Goal: Information Seeking & Learning: Learn about a topic

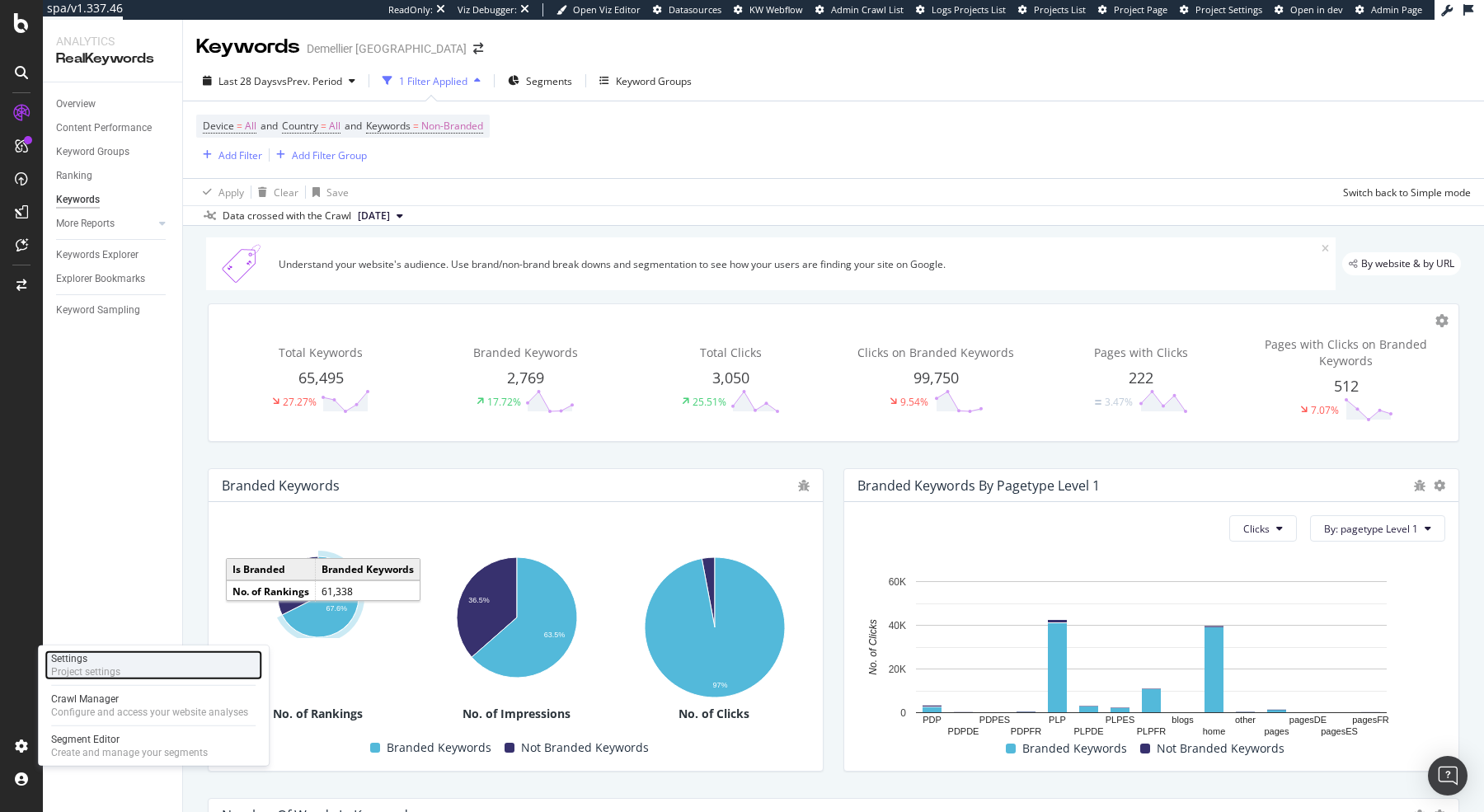
click at [117, 666] on div "Project settings" at bounding box center [86, 672] width 70 height 14
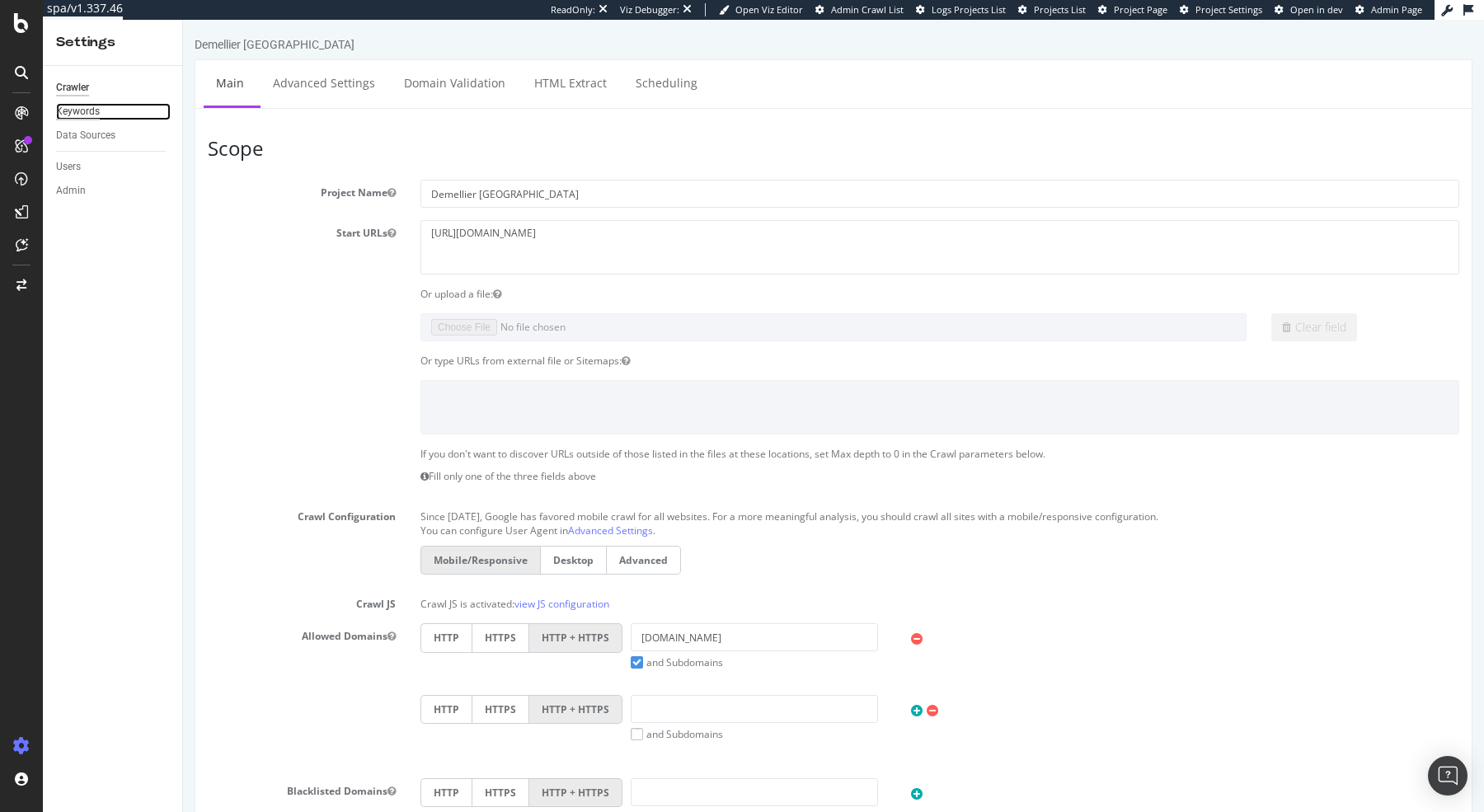
click at [96, 111] on div "Keywords" at bounding box center [78, 111] width 43 height 17
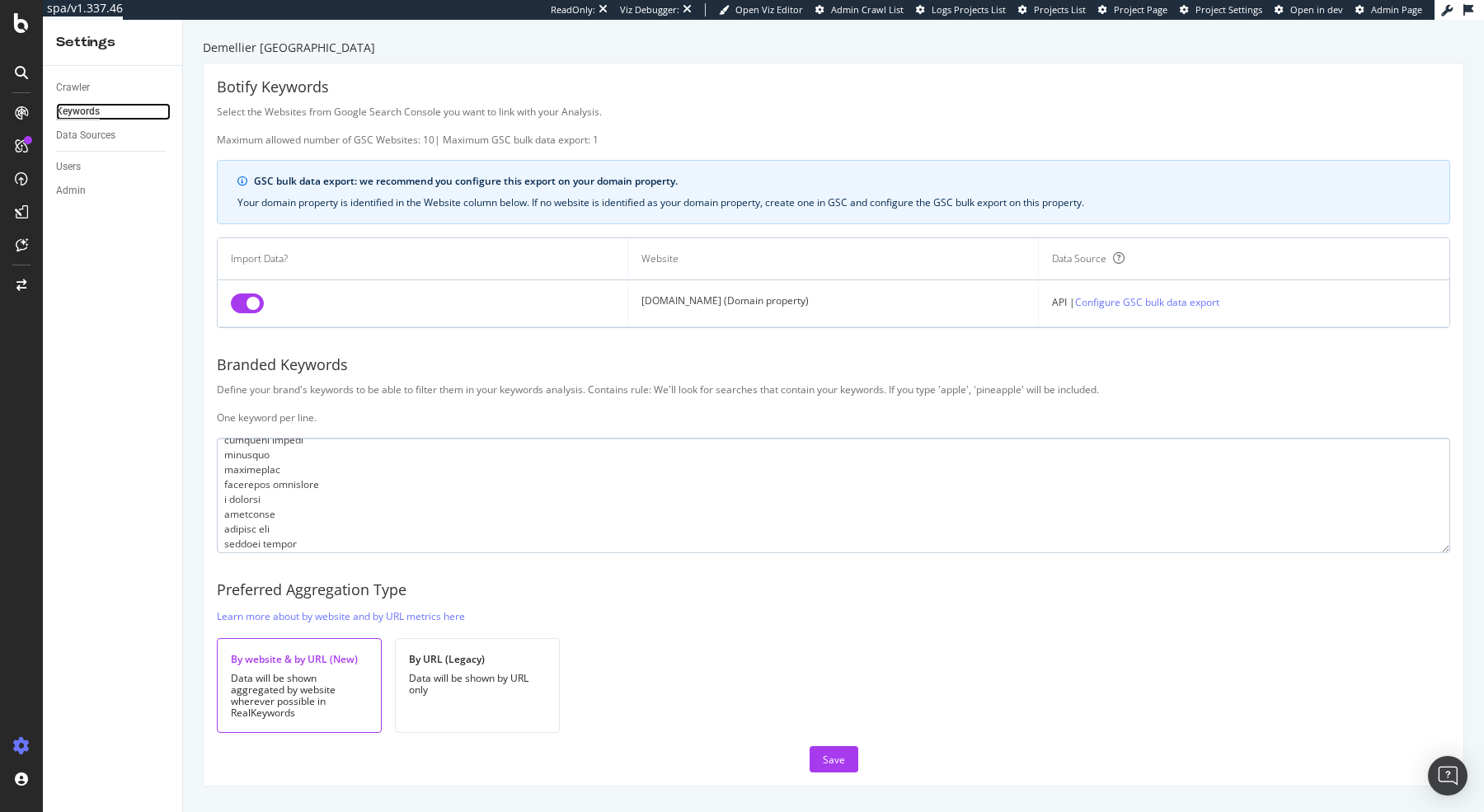
scroll to position [2175, 0]
click at [88, 109] on div "Keywords" at bounding box center [78, 111] width 43 height 17
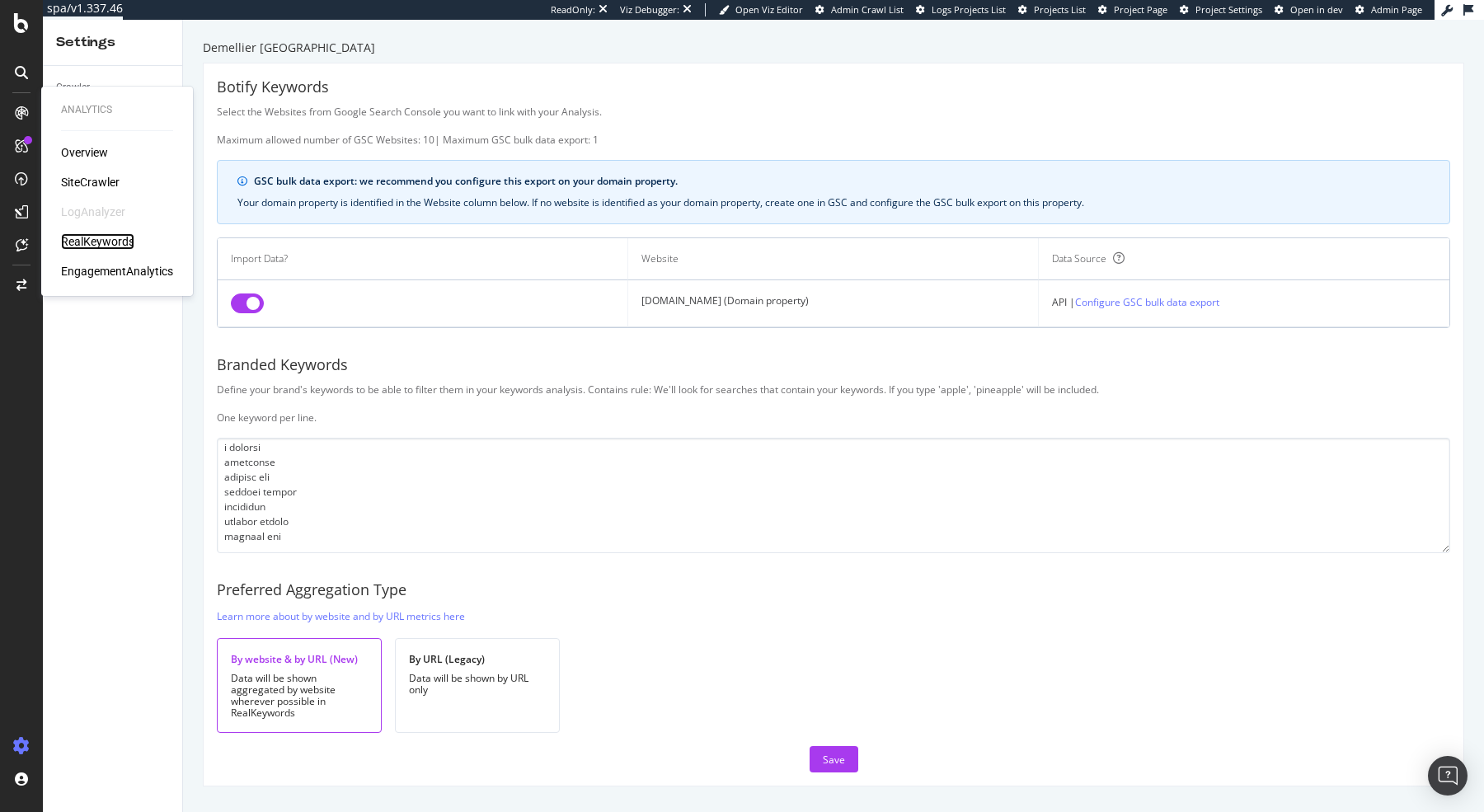
click at [98, 241] on div "RealKeywords" at bounding box center [97, 241] width 73 height 16
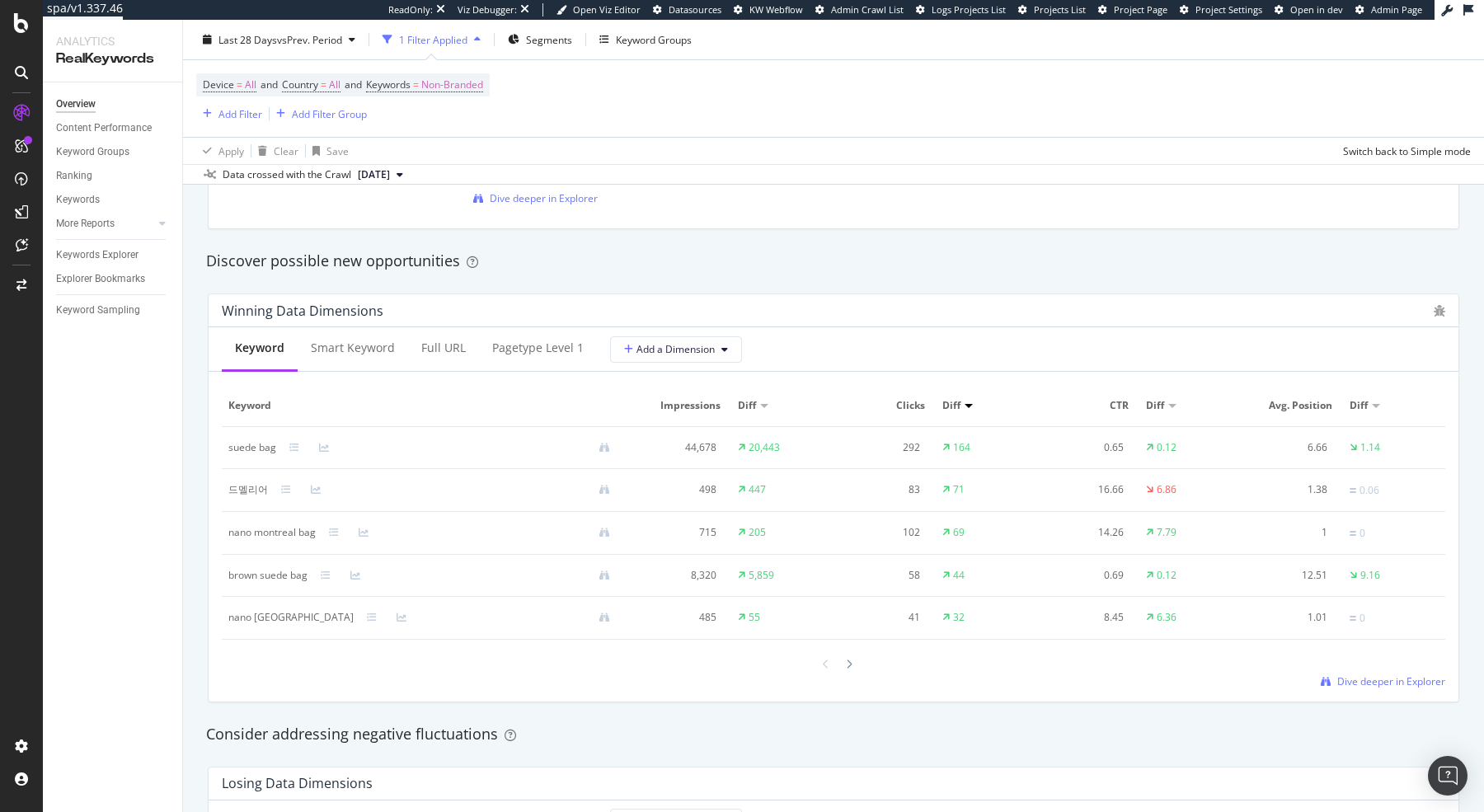
scroll to position [2546, 0]
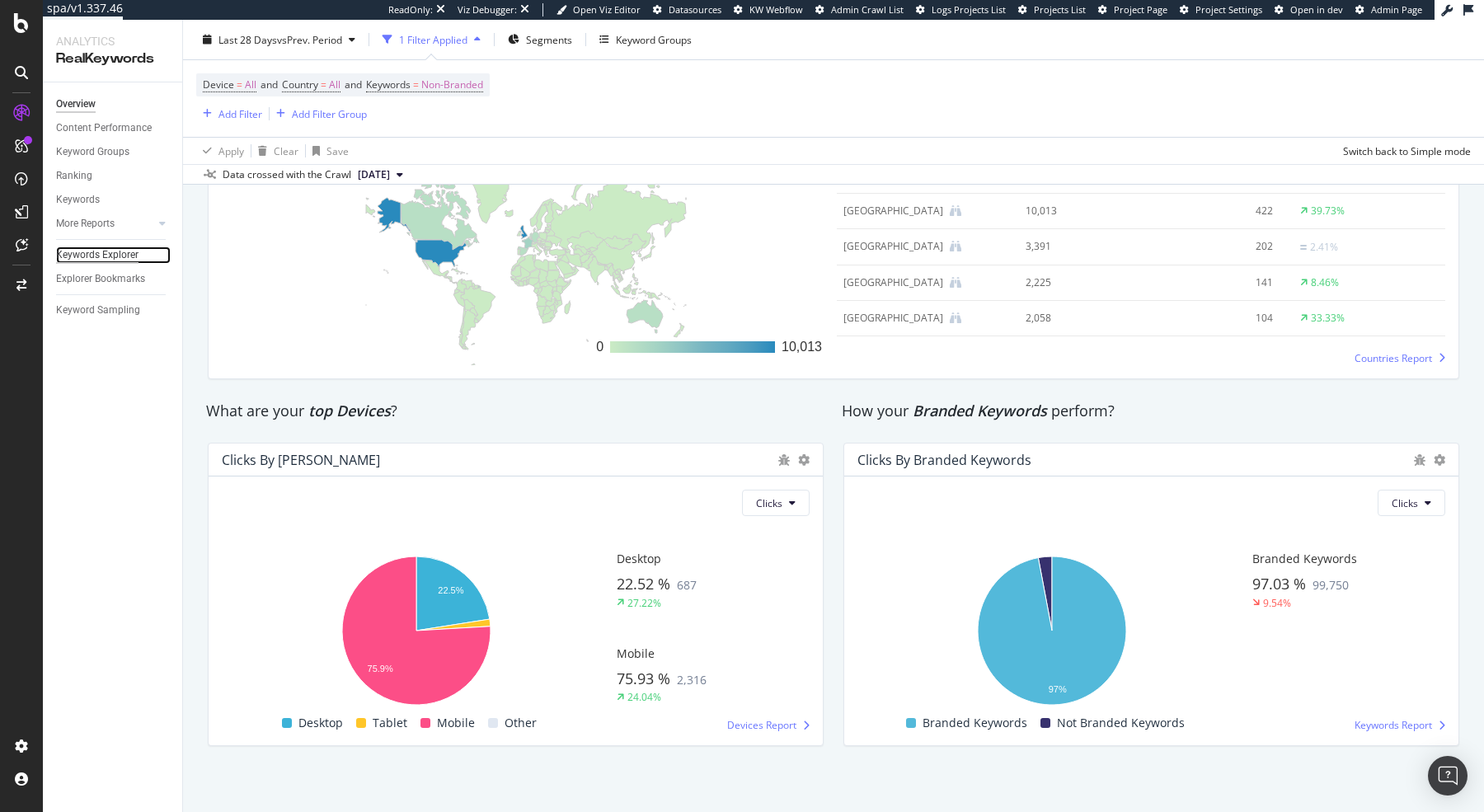
click at [81, 257] on div "Keywords Explorer" at bounding box center [97, 255] width 82 height 17
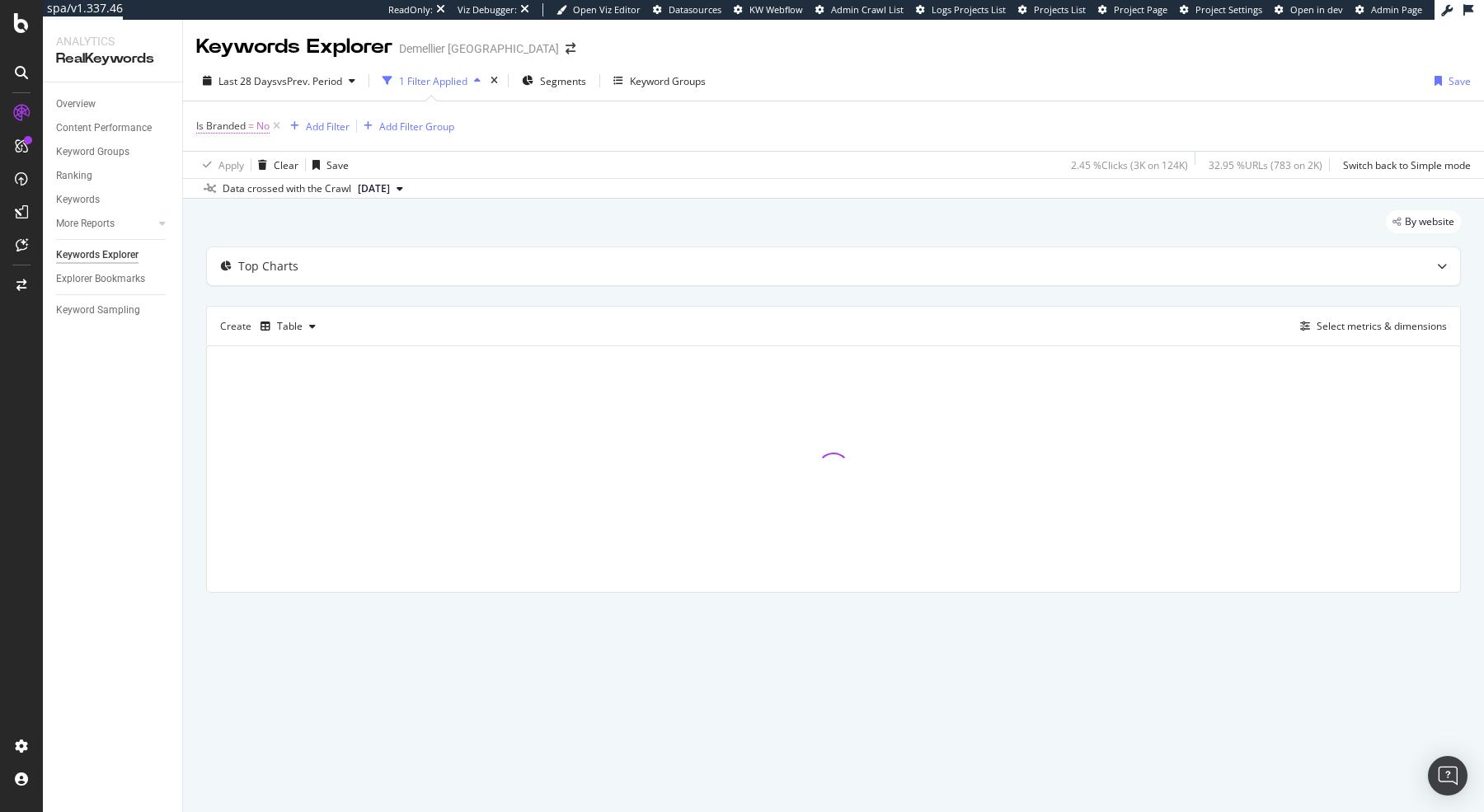
click at [249, 125] on span "=" at bounding box center [250, 125] width 5 height 14
click at [680, 115] on div "Is Branded = No Add Filter Add Filter Group" at bounding box center [833, 126] width 1274 height 50
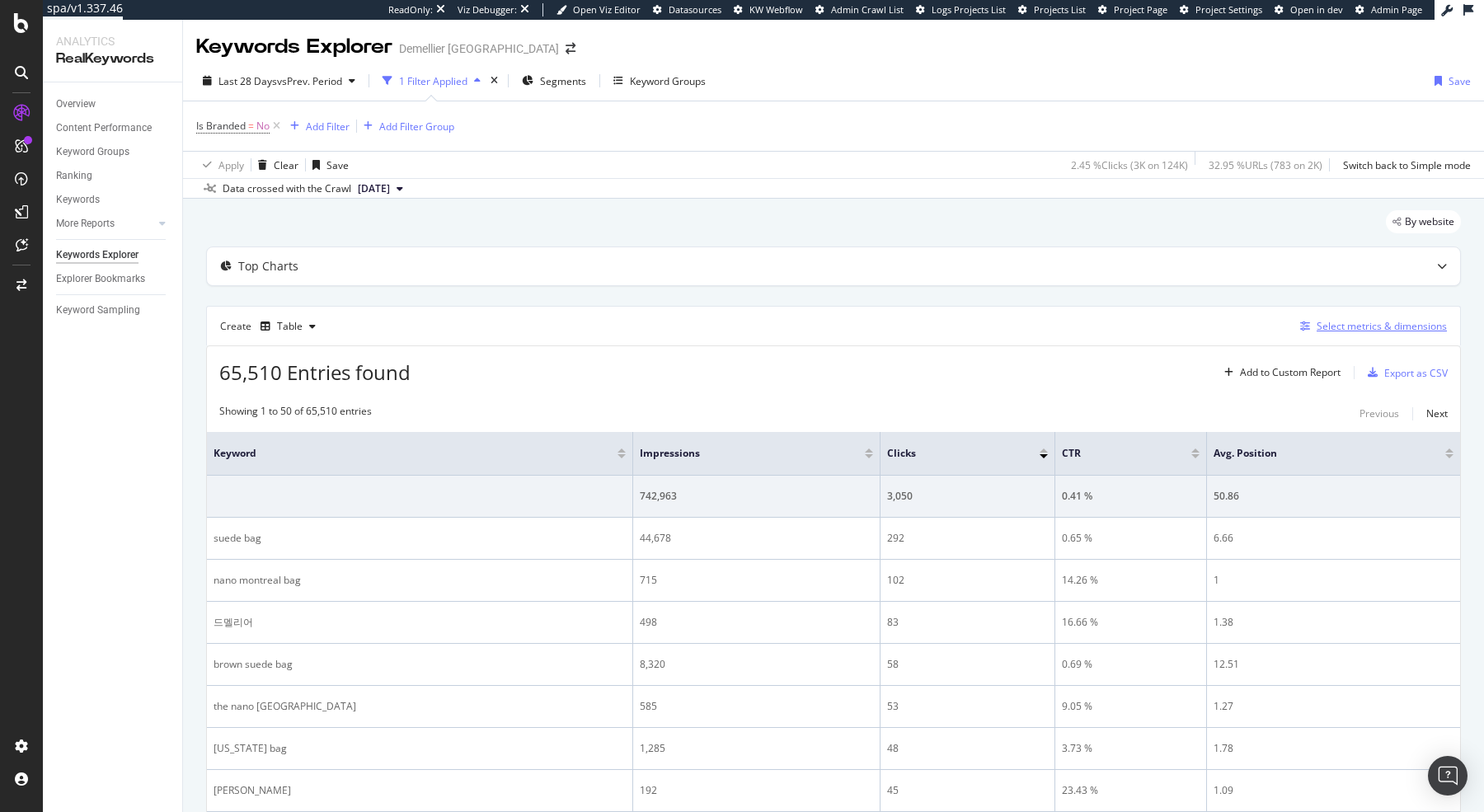
click at [1367, 324] on div "Select metrics & dimensions" at bounding box center [1382, 326] width 130 height 14
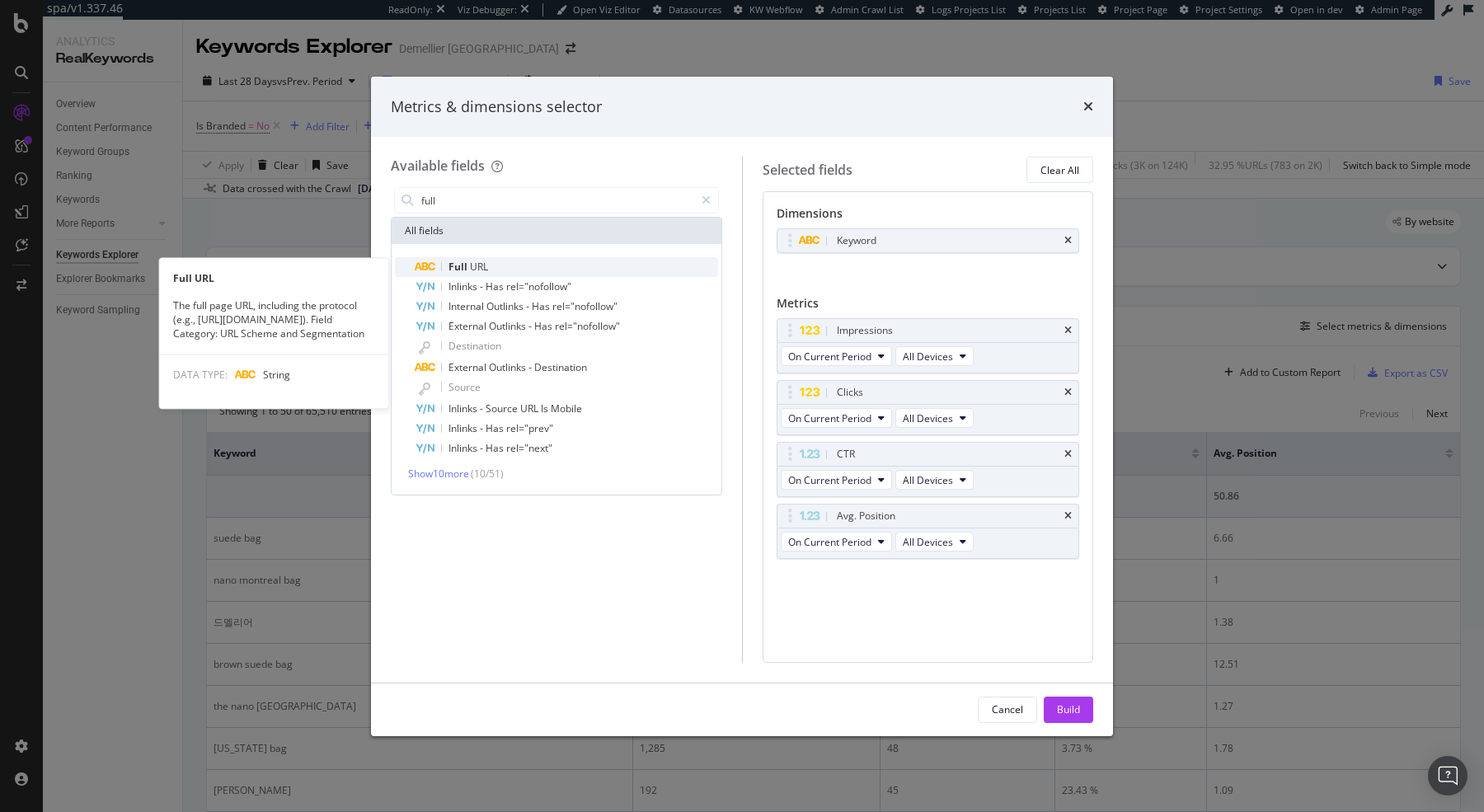
type input "full"
click at [526, 263] on div "Full URL" at bounding box center [566, 267] width 303 height 20
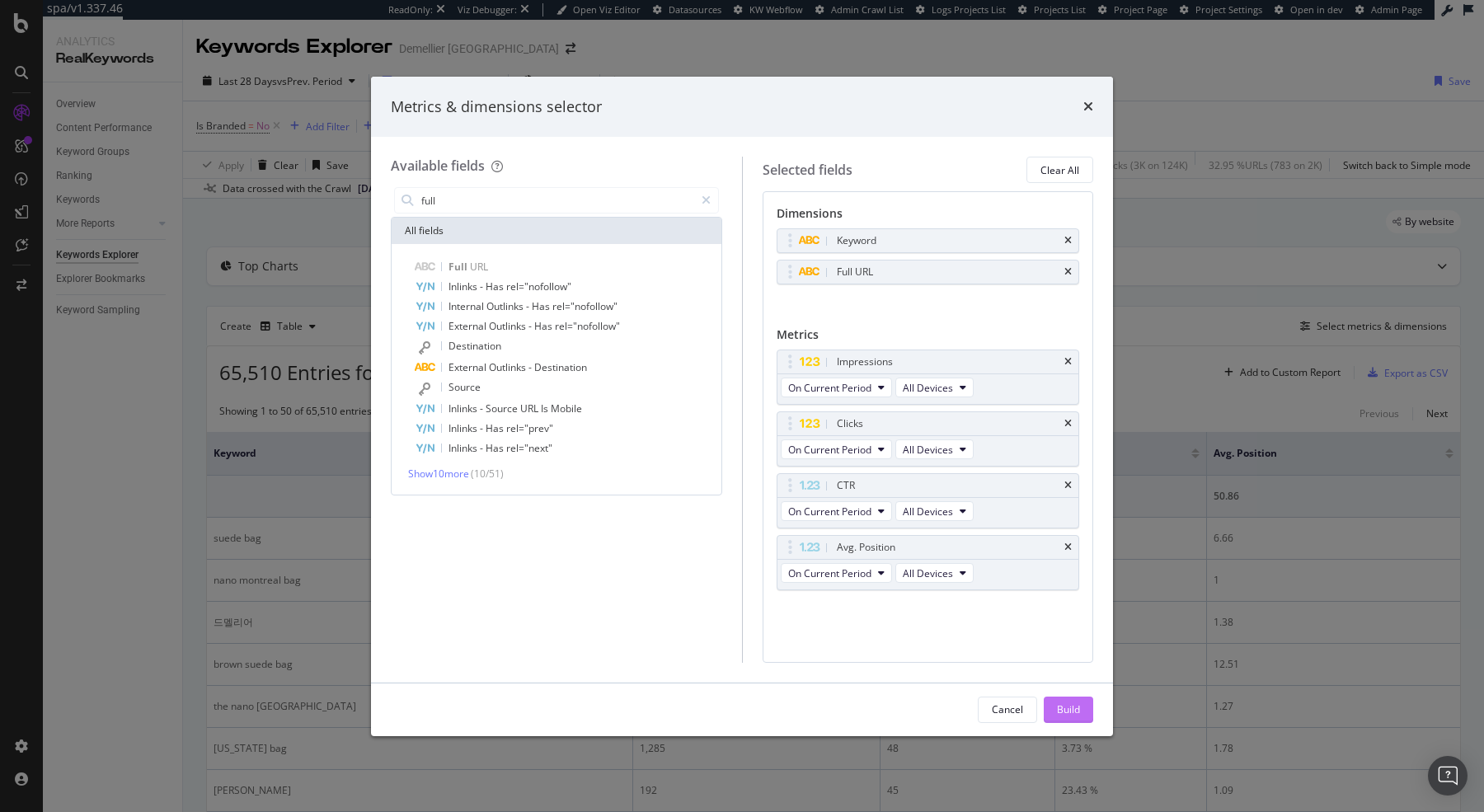
click at [1074, 704] on div "Build" at bounding box center [1069, 709] width 24 height 14
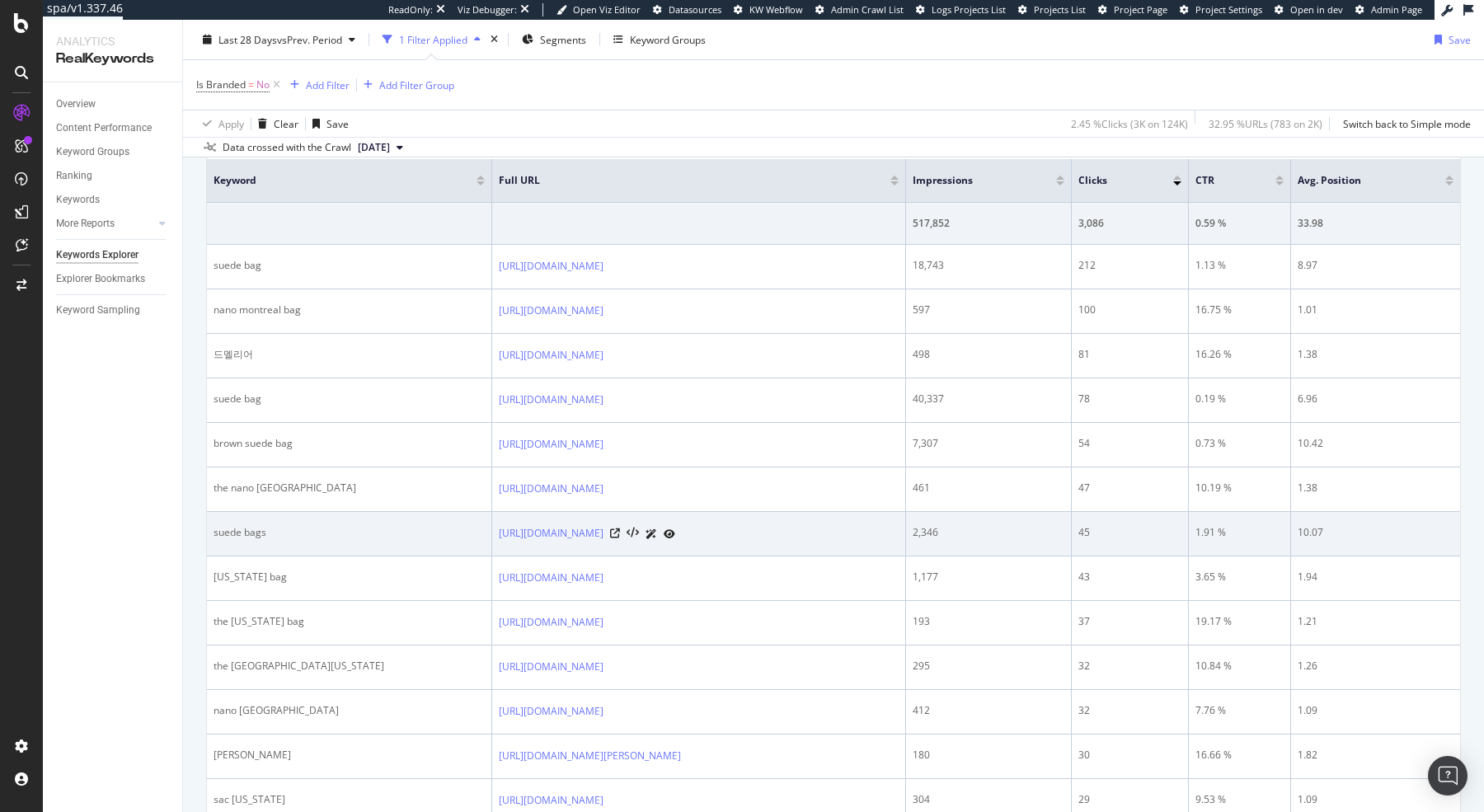
scroll to position [269, 0]
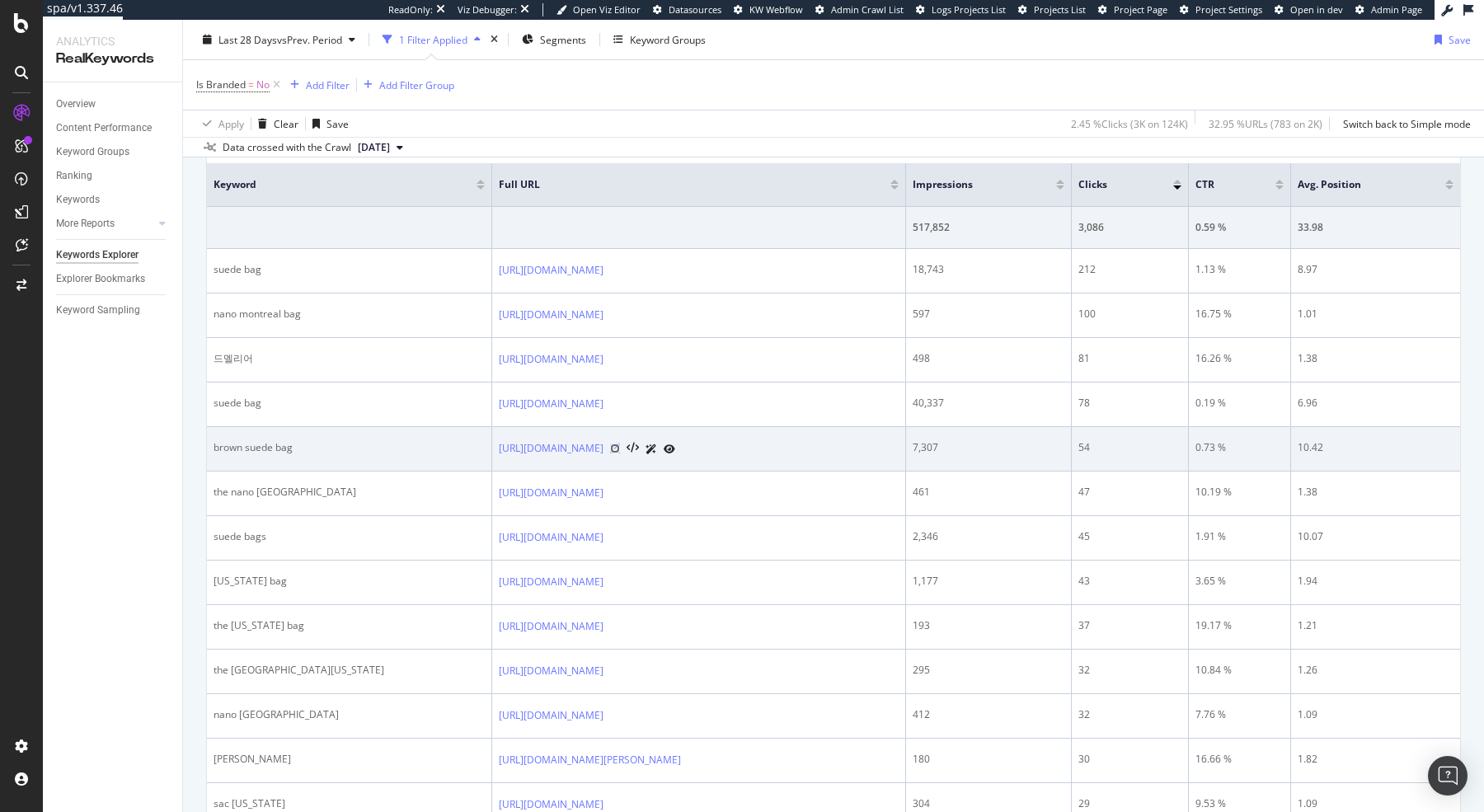
click at [620, 445] on icon at bounding box center [615, 448] width 10 height 10
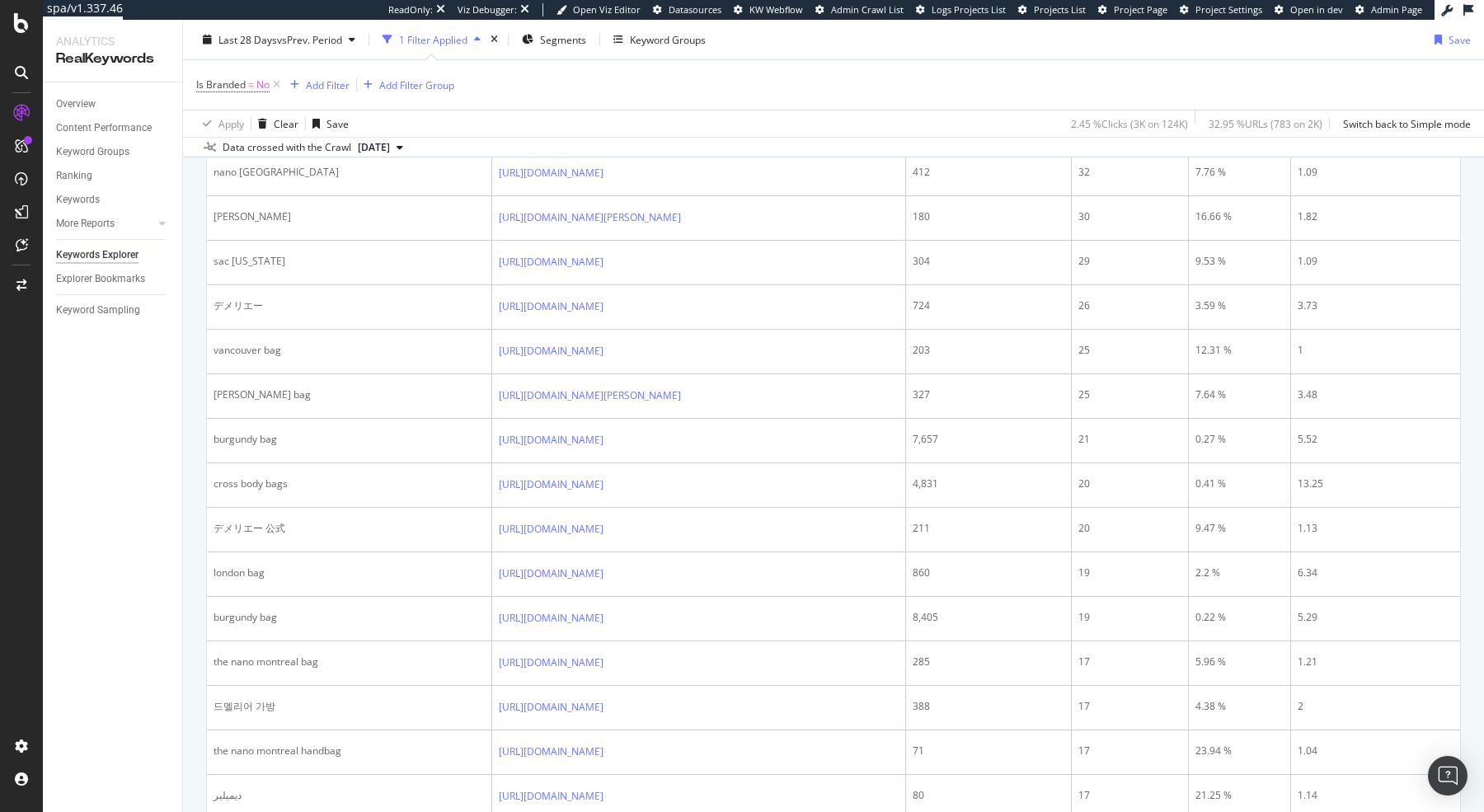
scroll to position [66, 0]
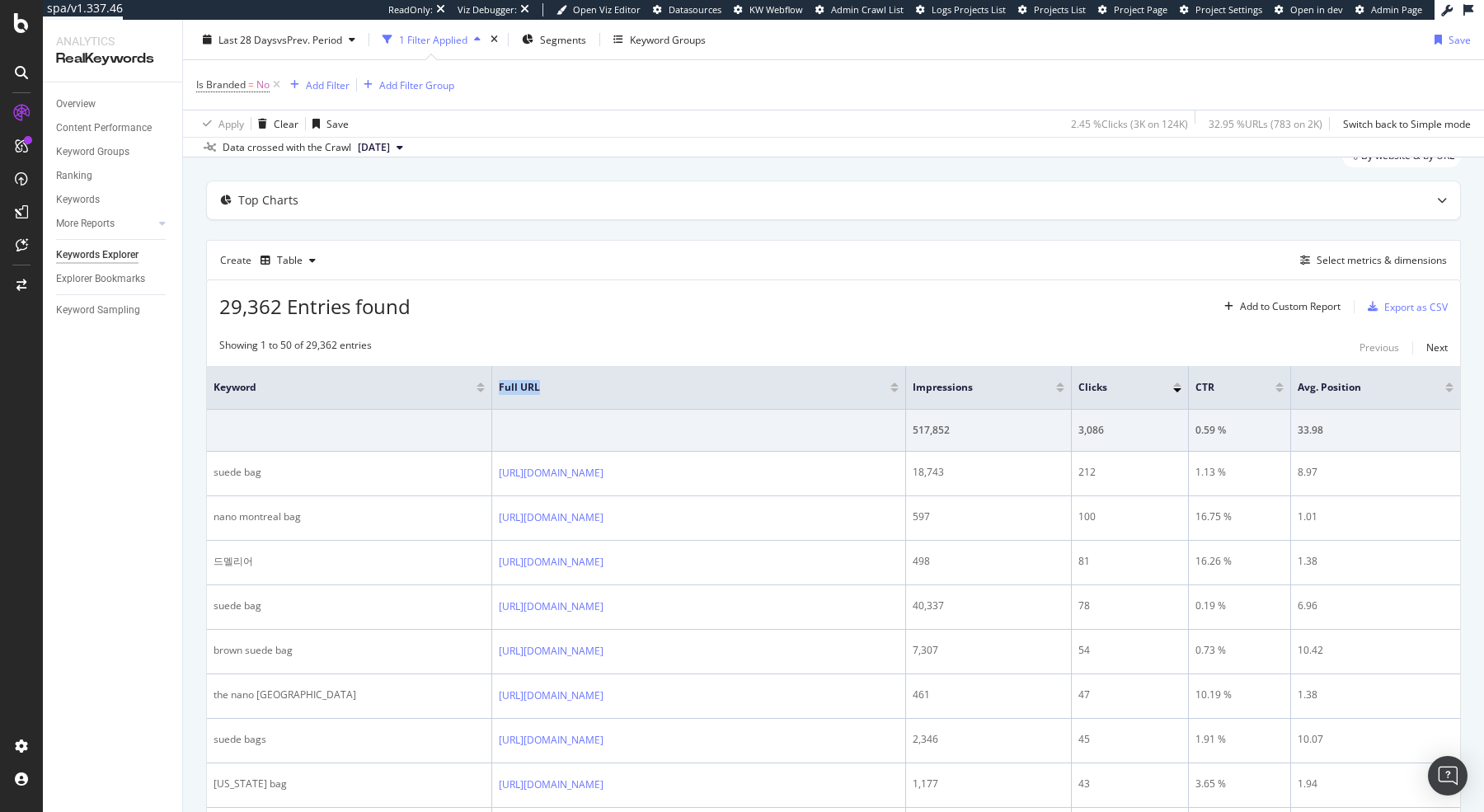
drag, startPoint x: 399, startPoint y: 401, endPoint x: 527, endPoint y: 405, distance: 128.1
click at [526, 404] on tr "Keyword Full URL Impressions Clicks CTR Avg. Position" at bounding box center [834, 388] width 1253 height 43
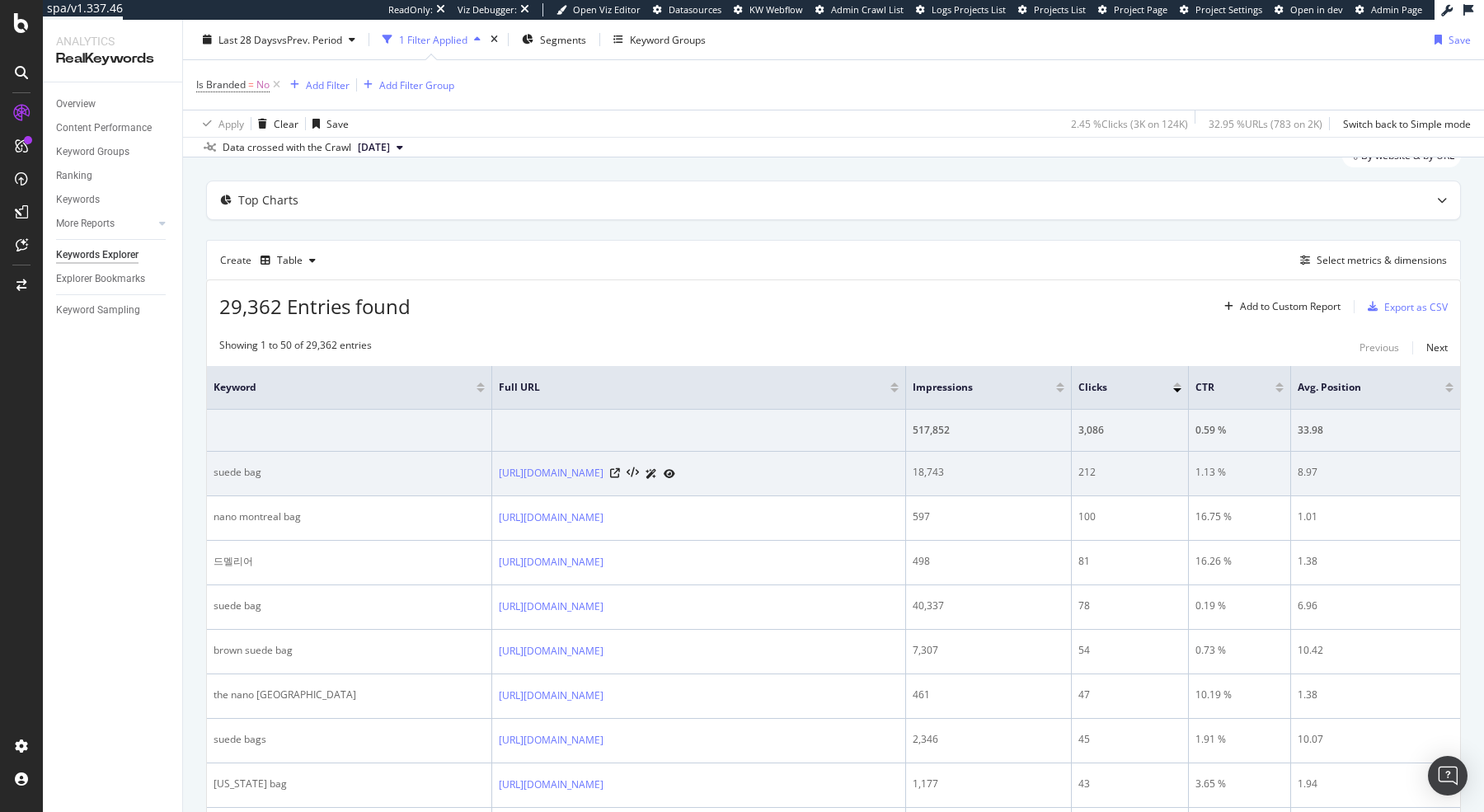
scroll to position [124, 0]
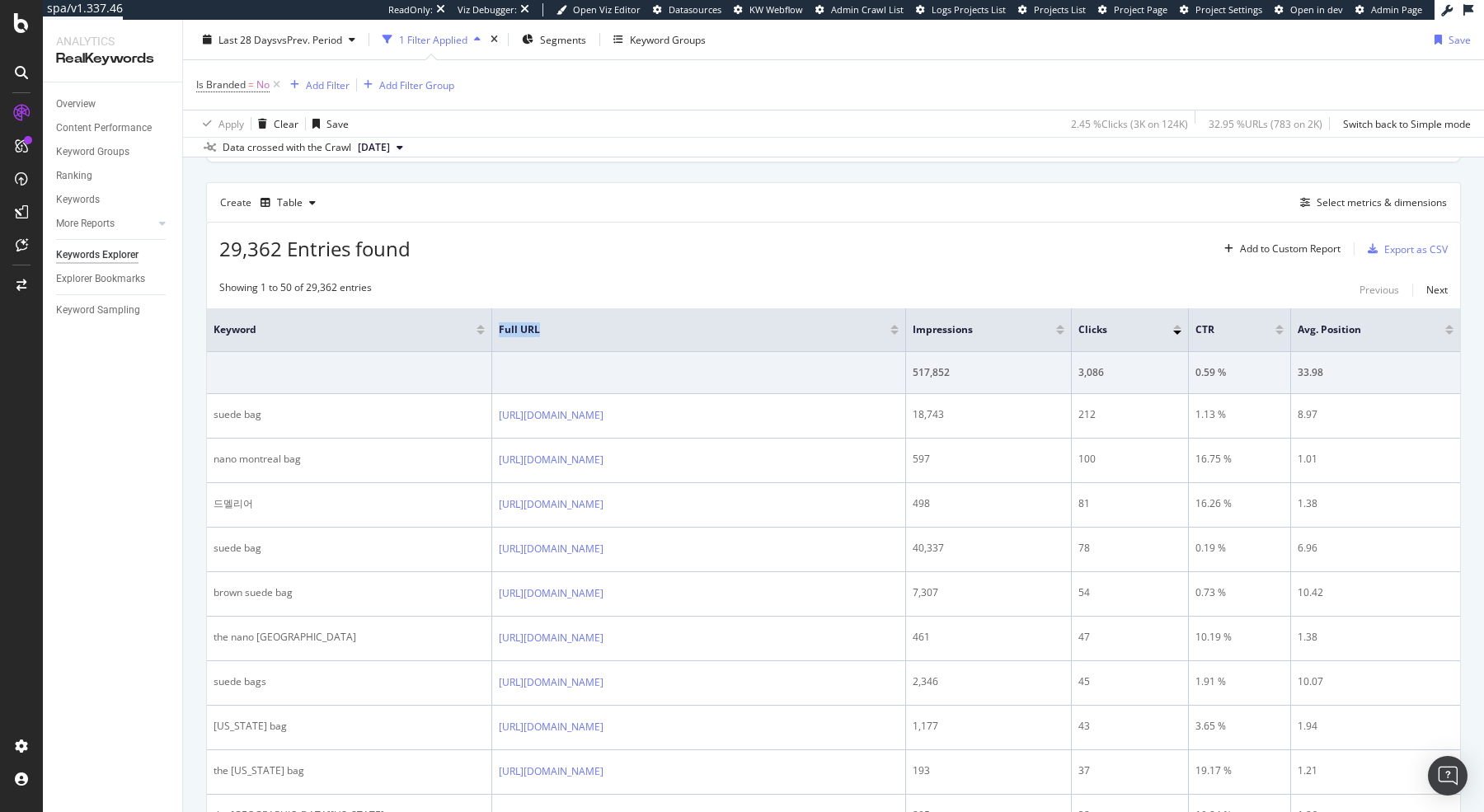
drag, startPoint x: 402, startPoint y: 336, endPoint x: 542, endPoint y: 335, distance: 140.0
click at [542, 335] on tr "Keyword Full URL Impressions Clicks CTR Avg. Position" at bounding box center [834, 330] width 1253 height 43
click at [563, 42] on span "Segments" at bounding box center [562, 39] width 46 height 14
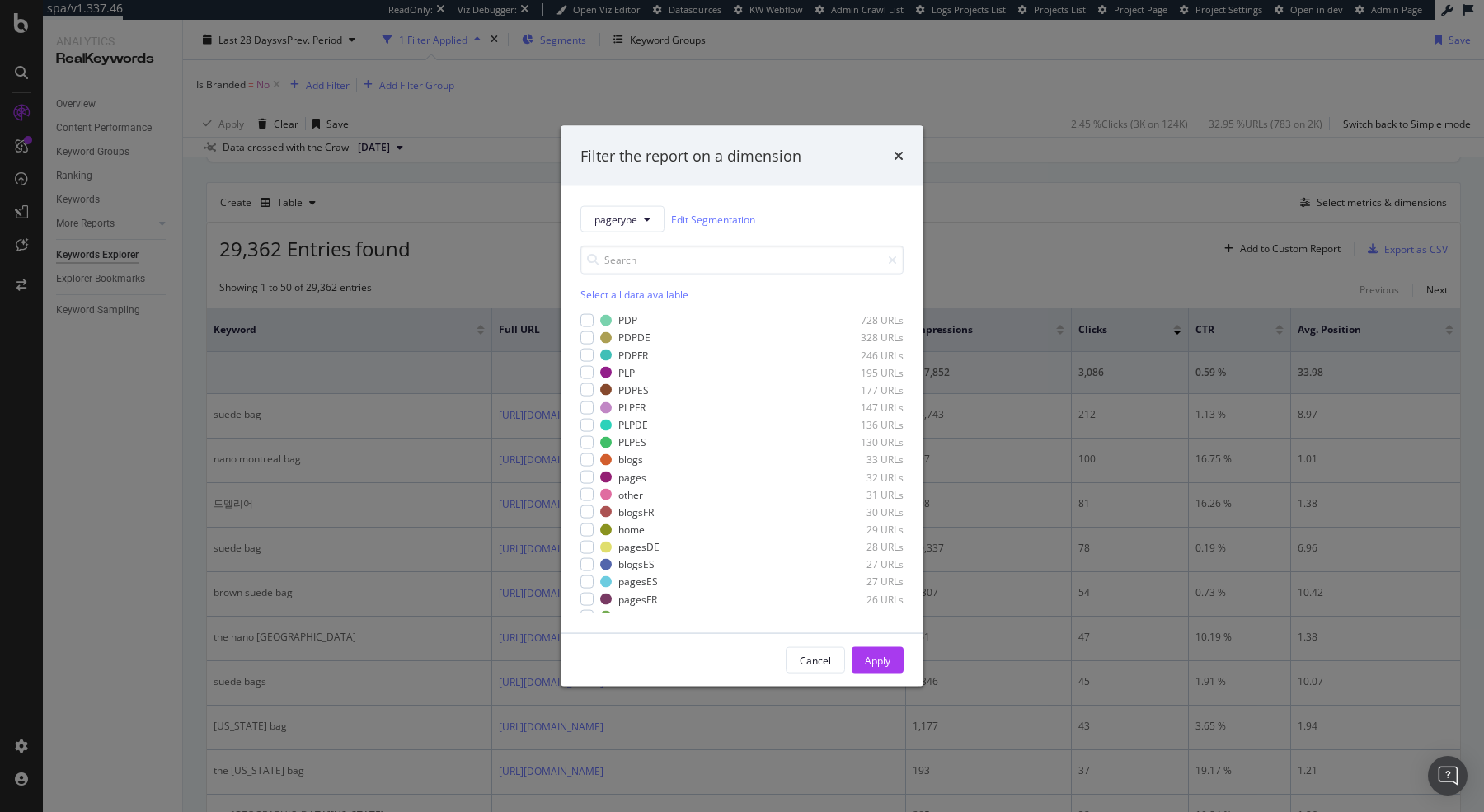
click at [563, 42] on div "Filter the report on a dimension pagetype Edit Segmentation Select all data ava…" at bounding box center [742, 406] width 1484 height 812
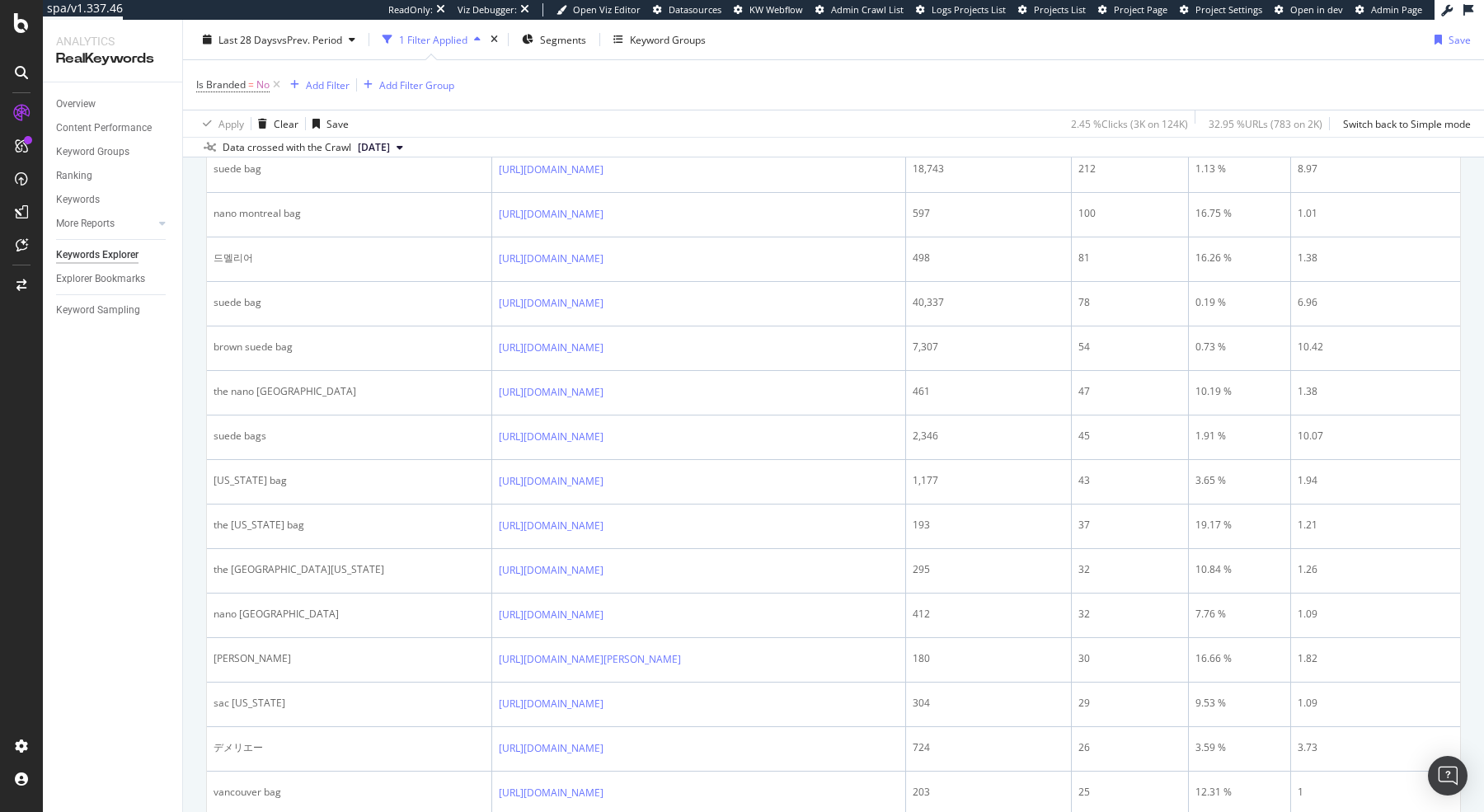
scroll to position [0, 0]
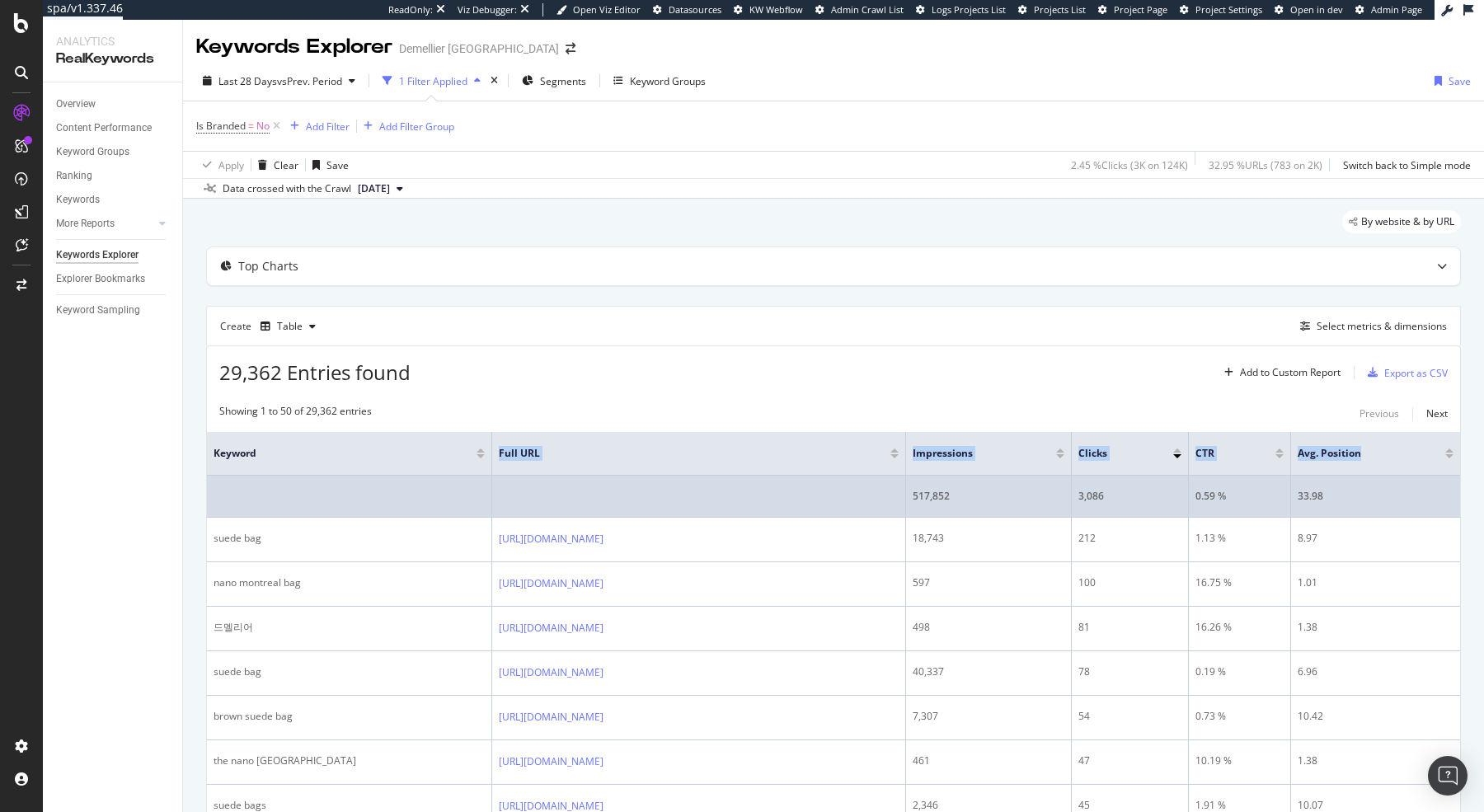
drag, startPoint x: 399, startPoint y: 468, endPoint x: 494, endPoint y: 479, distance: 95.6
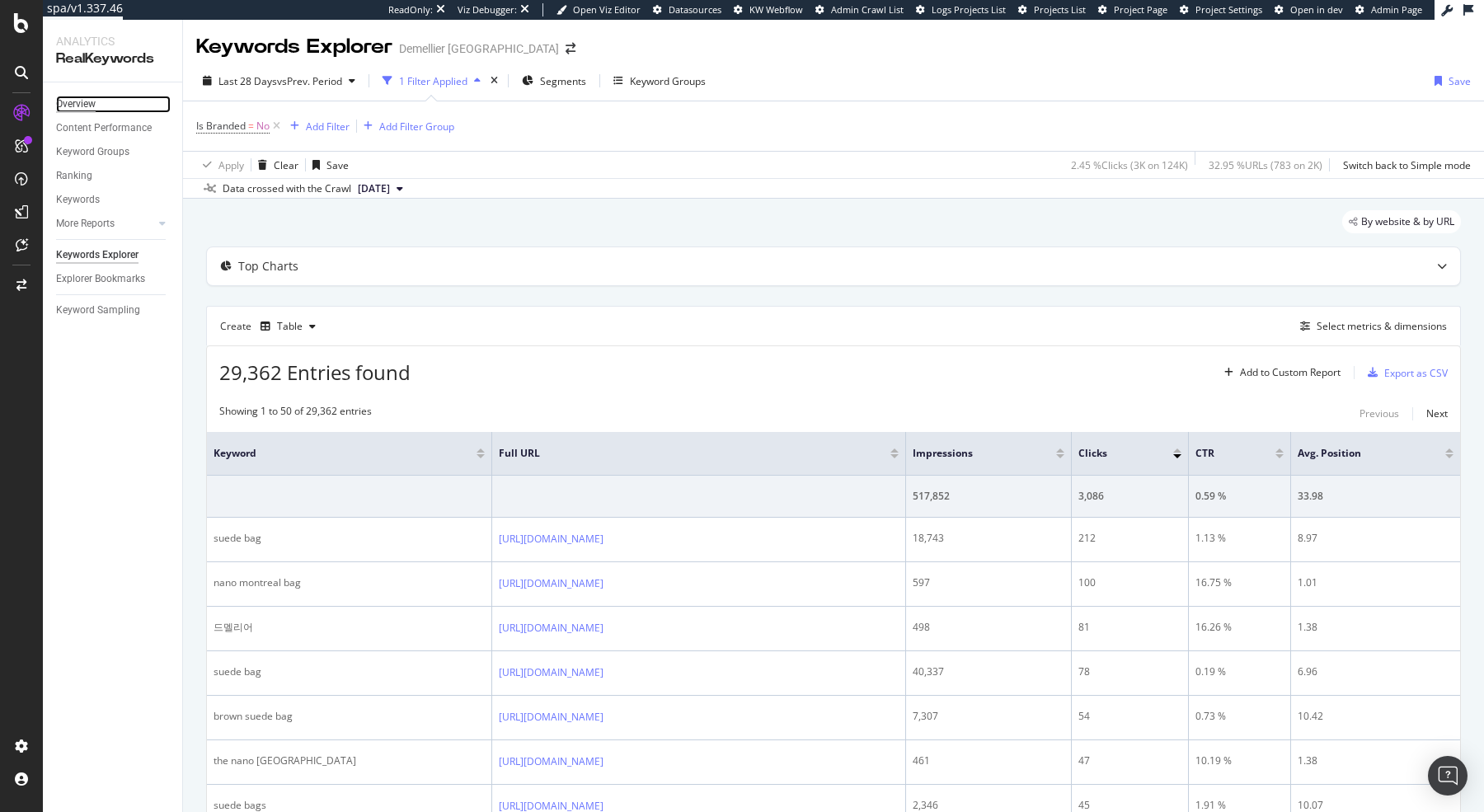
click at [77, 99] on div "Overview" at bounding box center [76, 104] width 40 height 17
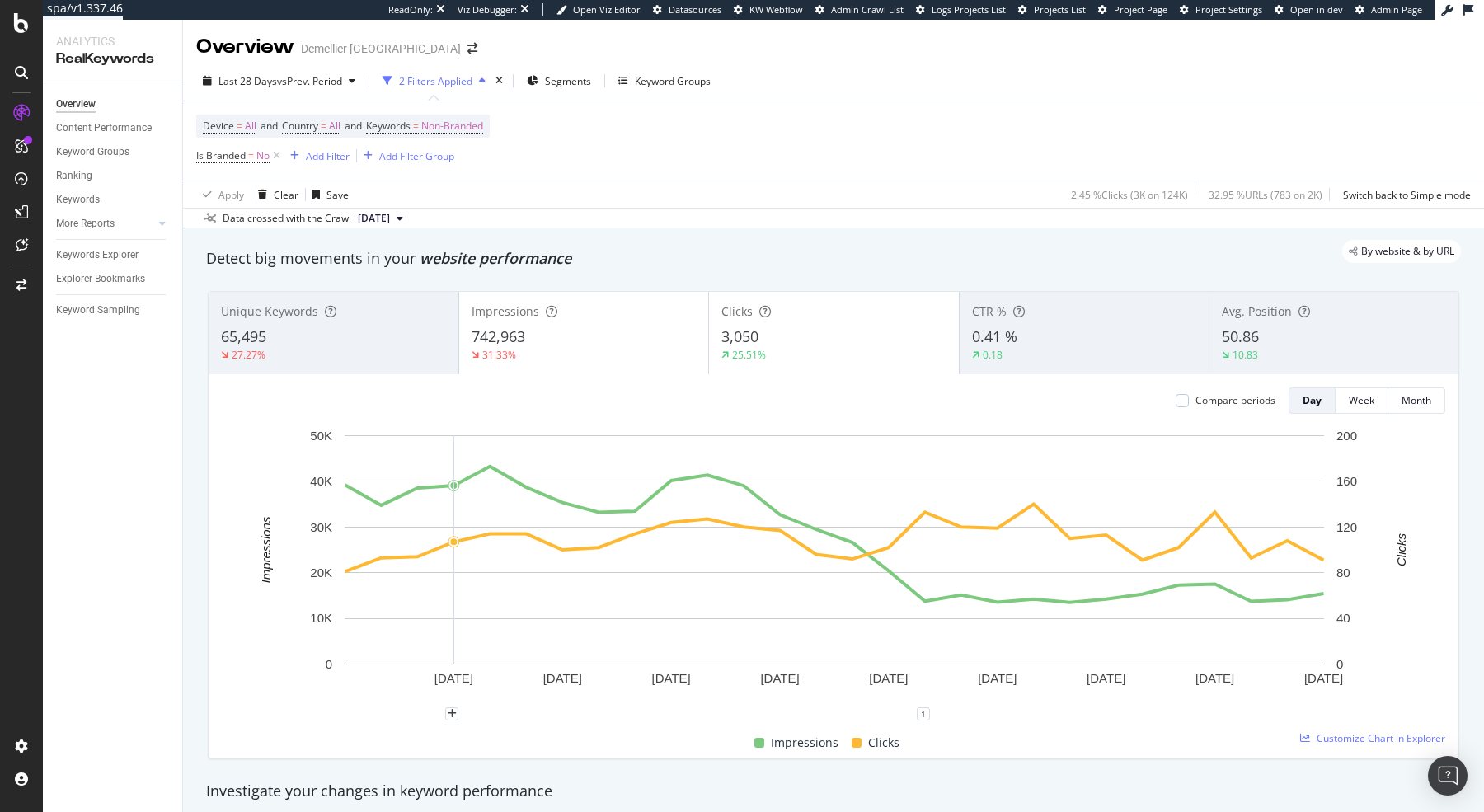
click at [789, 168] on div "Device = All and Country = All and Keywords = Non-Branded Is Branded = No Add F…" at bounding box center [833, 141] width 1274 height 80
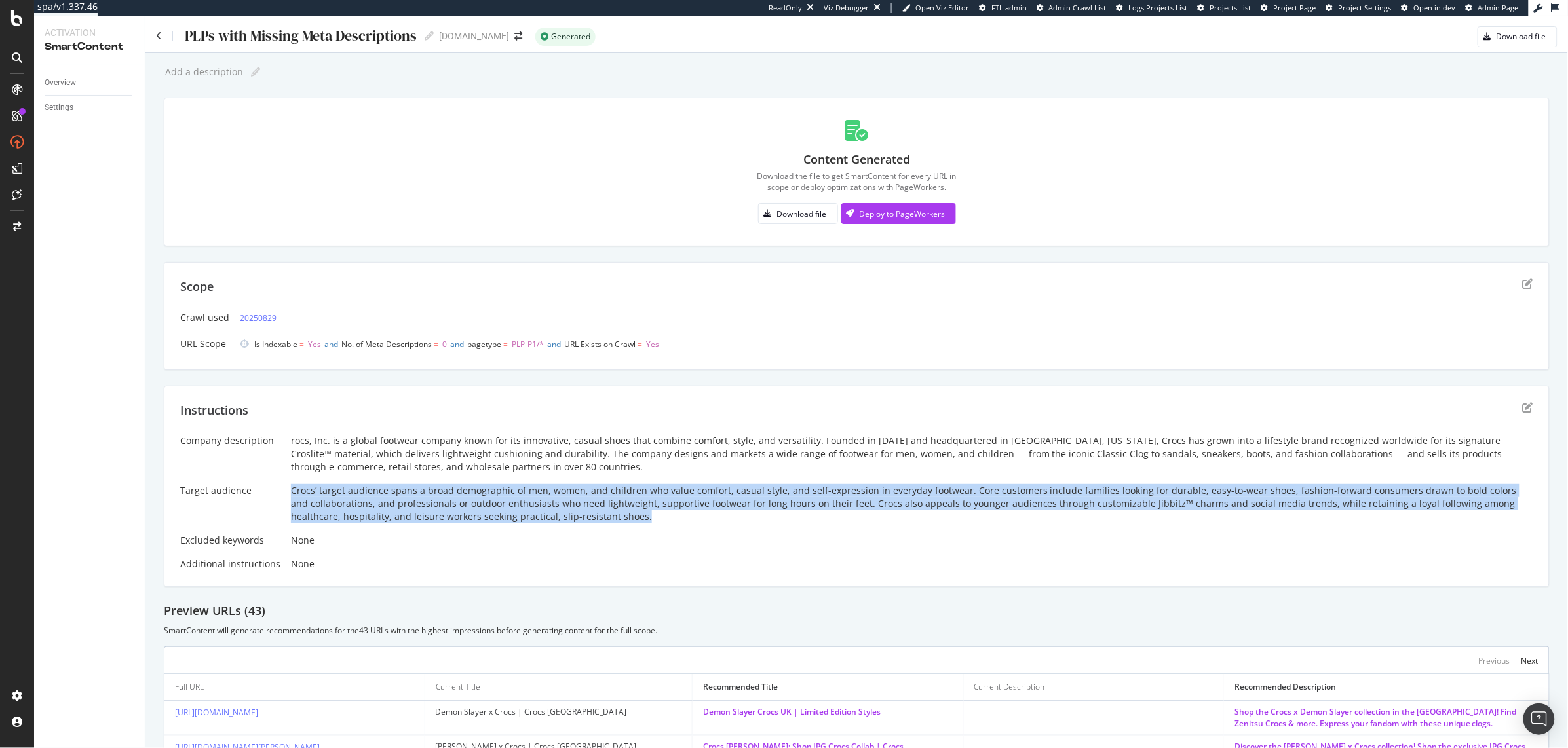
scroll to position [63, 0]
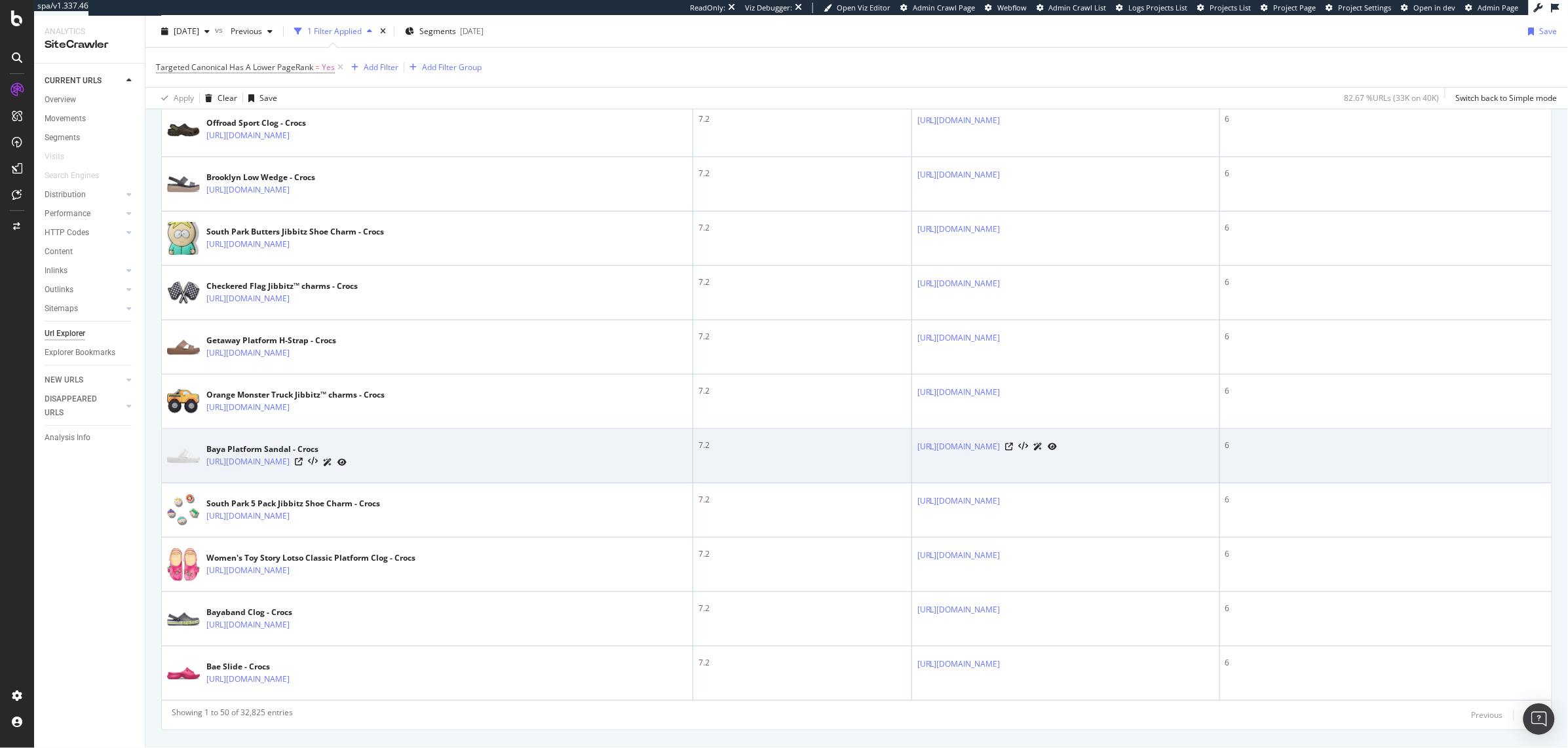
scroll to position [2460, 0]
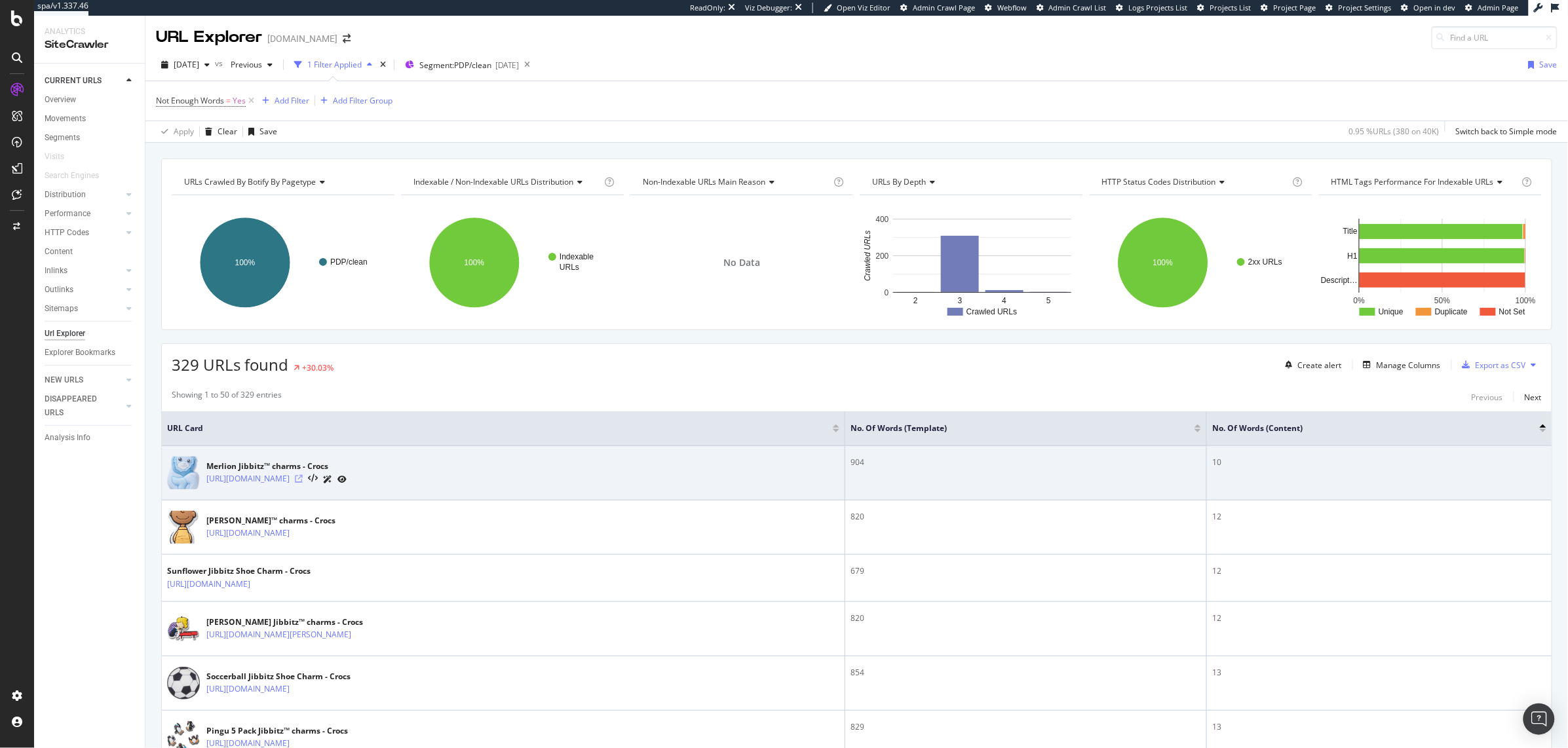
click at [303, 479] on icon at bounding box center [298, 479] width 8 height 8
